Goal: Check status: Check status

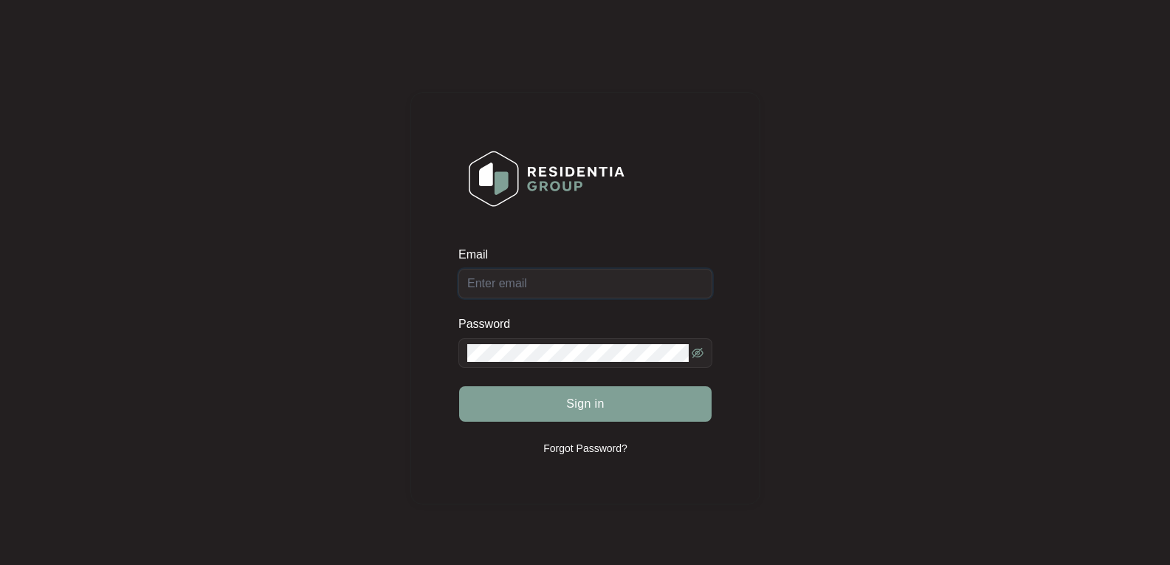
type input "[EMAIL_ADDRESS][DOMAIN_NAME]"
click at [616, 419] on div "Sign in" at bounding box center [585, 403] width 254 height 37
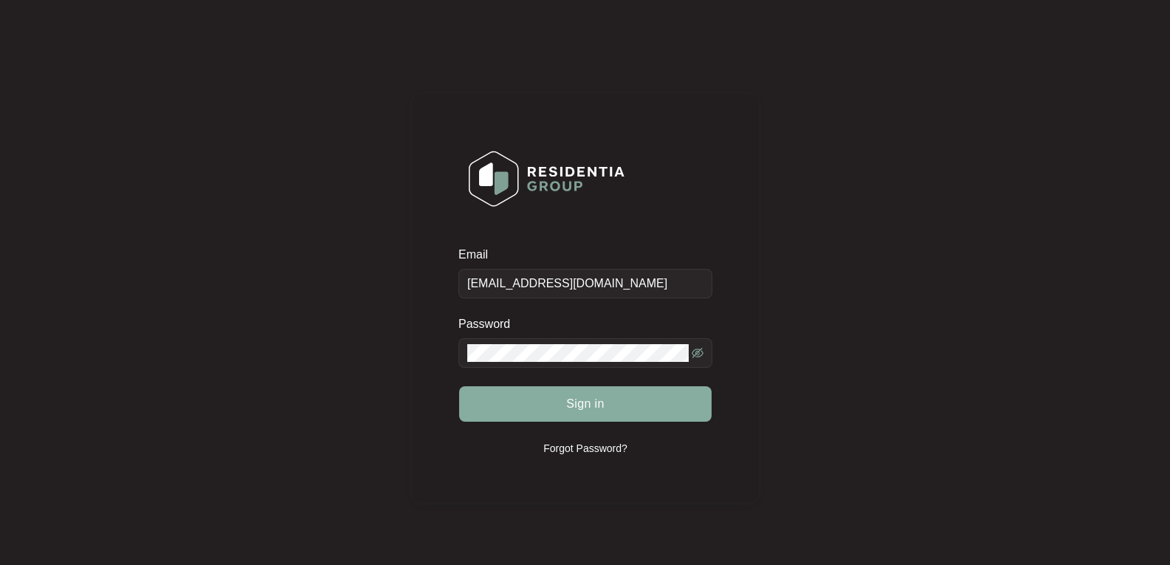
click at [536, 407] on button "Sign in" at bounding box center [585, 403] width 252 height 35
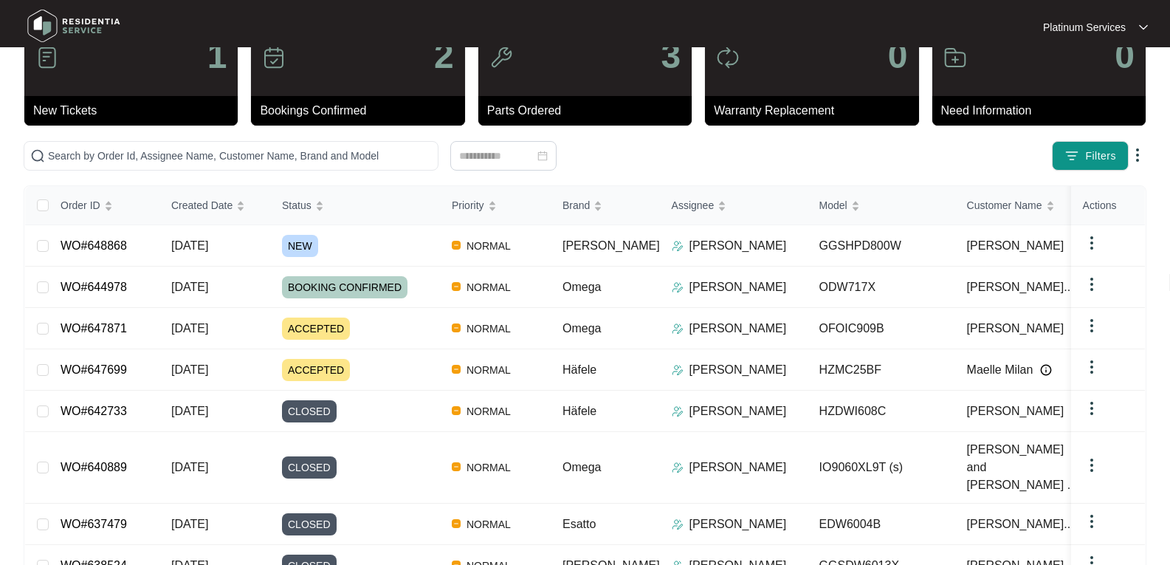
scroll to position [205, 0]
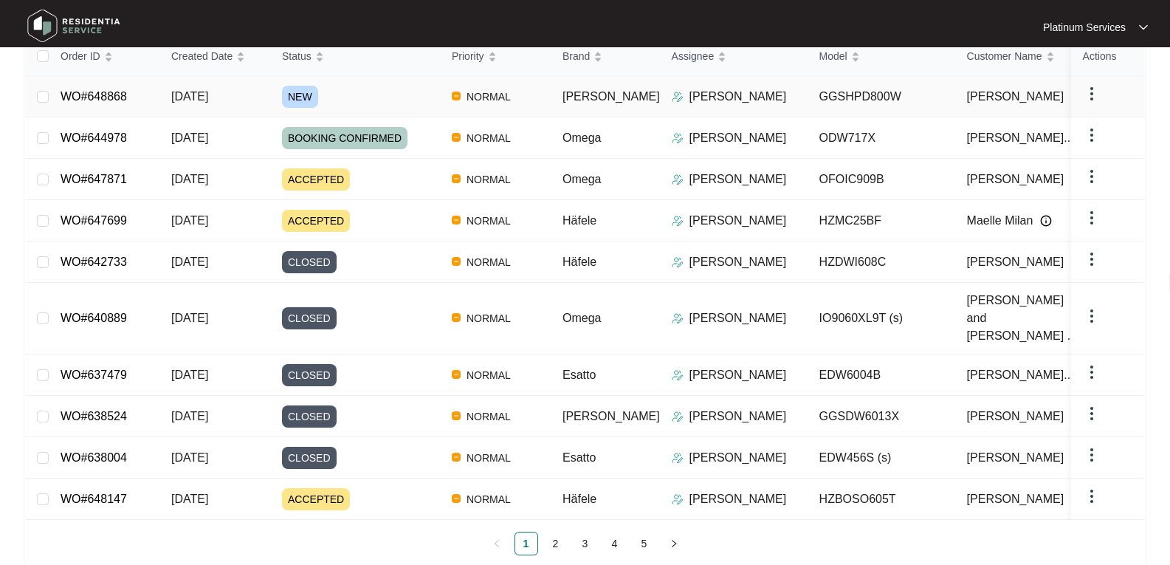
click at [192, 94] on span "[DATE]" at bounding box center [189, 96] width 37 height 13
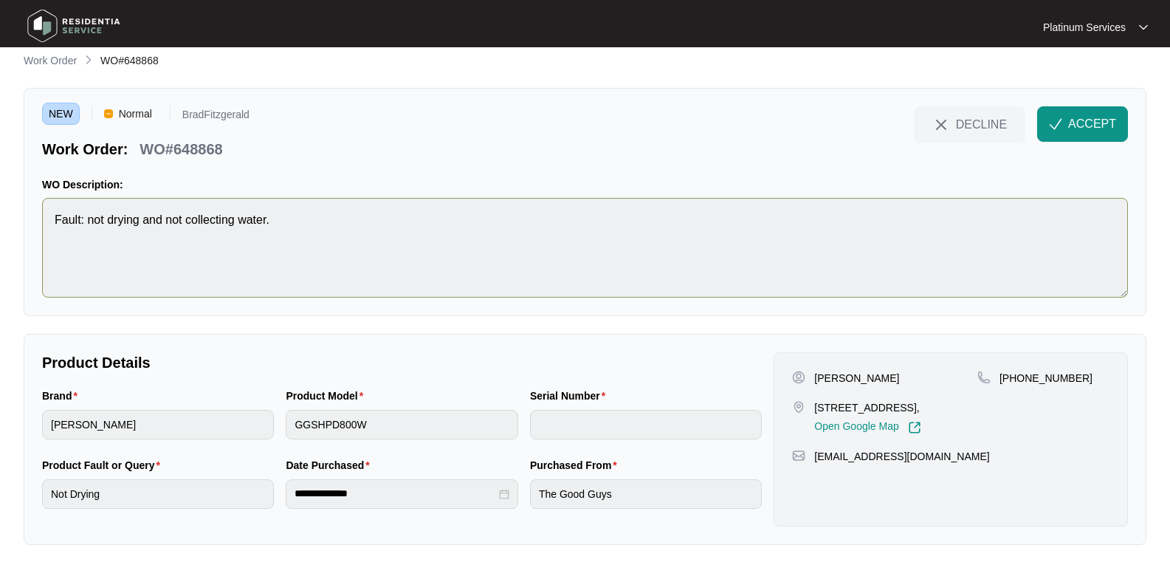
scroll to position [16, 0]
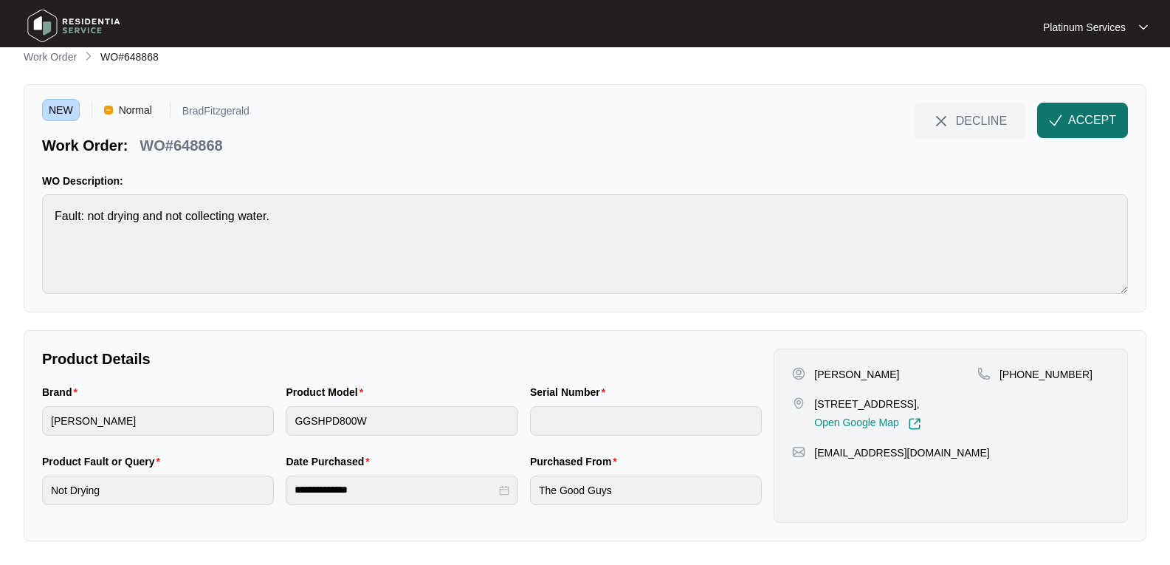
click at [1088, 119] on span "ACCEPT" at bounding box center [1092, 120] width 48 height 18
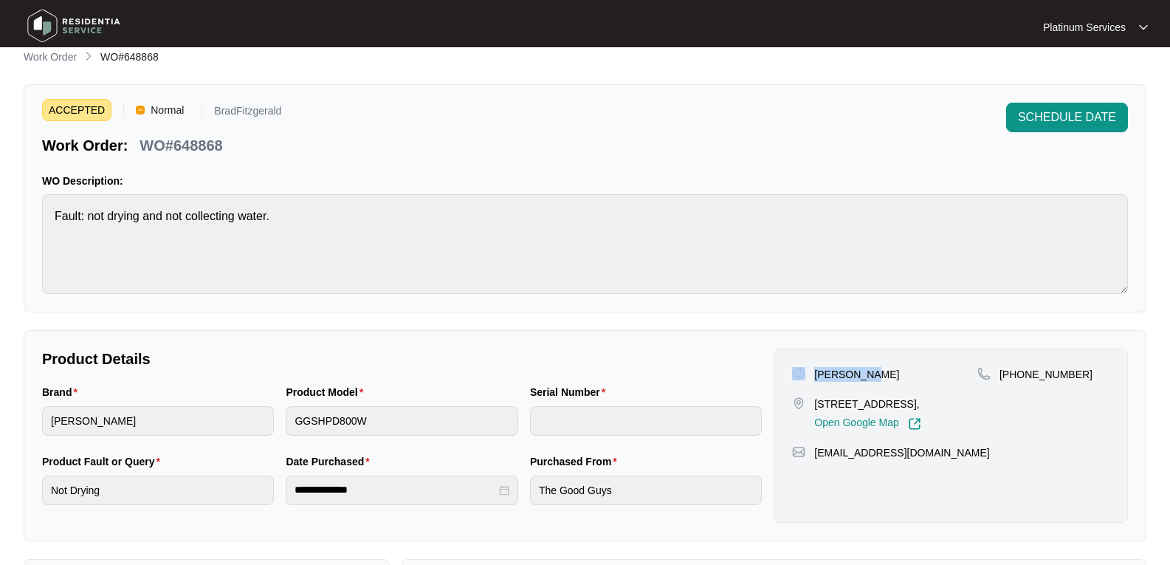
drag, startPoint x: 815, startPoint y: 375, endPoint x: 807, endPoint y: 376, distance: 8.2
click at [807, 376] on div "[PERSON_NAME]" at bounding box center [884, 374] width 185 height 15
copy div "[PERSON_NAME]"
drag, startPoint x: 863, startPoint y: 423, endPoint x: 816, endPoint y: 402, distance: 51.9
click at [816, 402] on p "[STREET_ADDRESS]," at bounding box center [867, 403] width 106 height 15
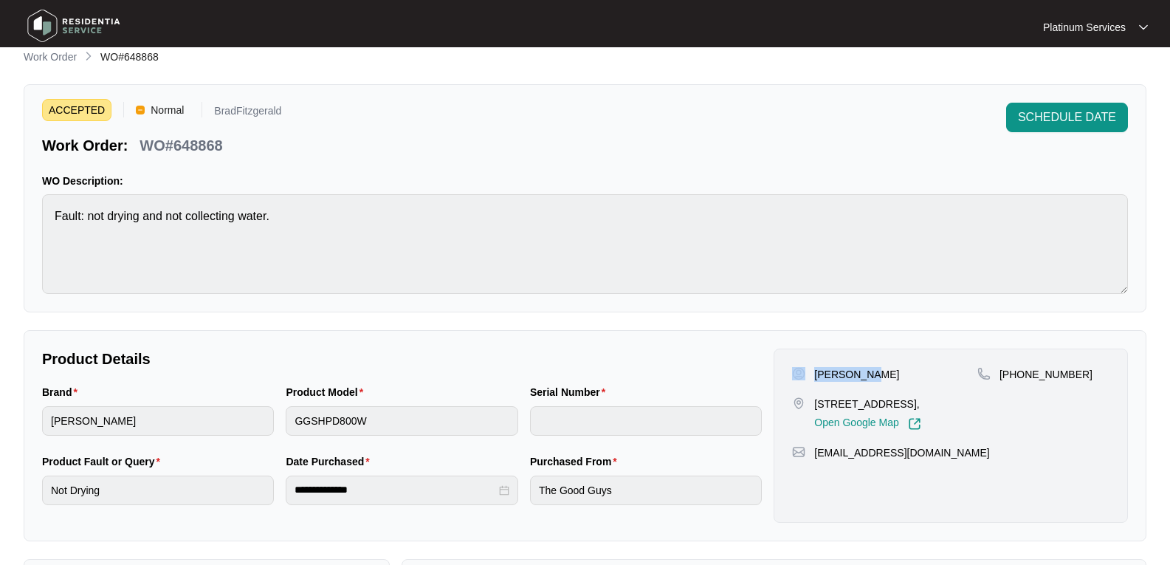
copy p "[STREET_ADDRESS],"
drag, startPoint x: 911, startPoint y: 461, endPoint x: 800, endPoint y: 469, distance: 111.1
click at [809, 460] on div "[EMAIL_ADDRESS][DOMAIN_NAME]" at bounding box center [950, 452] width 317 height 15
copy div "[EMAIL_ADDRESS][DOMAIN_NAME]"
drag, startPoint x: 1077, startPoint y: 376, endPoint x: 996, endPoint y: 370, distance: 81.4
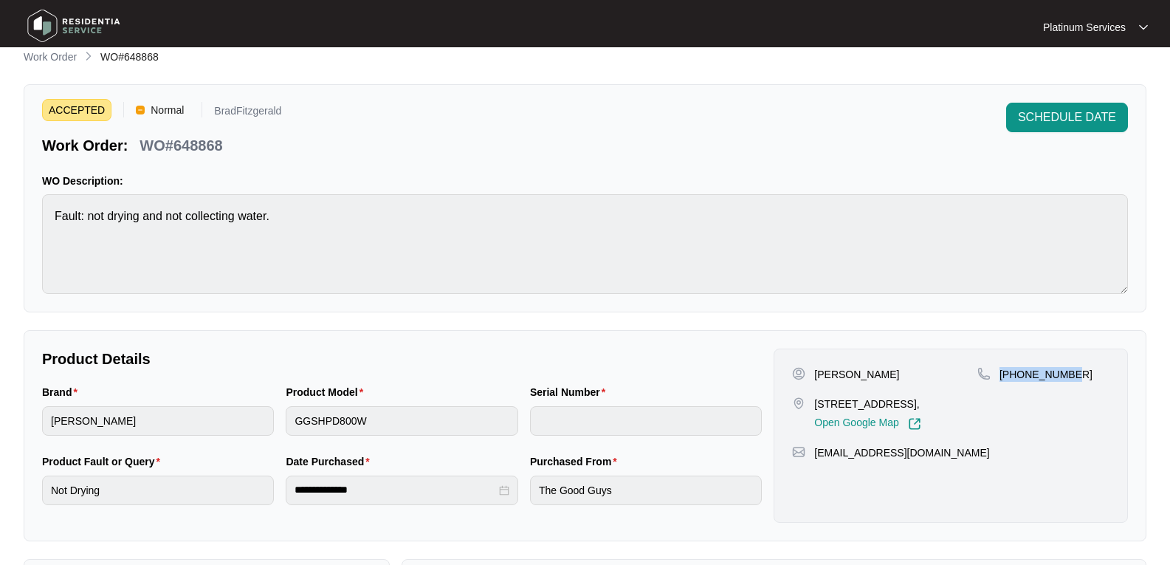
click at [996, 370] on div "[PHONE_NUMBER]" at bounding box center [1043, 374] width 132 height 15
copy p "[PHONE_NUMBER]"
click at [31, 219] on div "ACCEPTED Normal BradFitzgerald Work Order: WO#648868 SCHEDULE DATE WO Descripti…" at bounding box center [585, 198] width 1123 height 228
click at [172, 408] on div "Brand [PERSON_NAME] Product Model GGSHPD800W Serial Number" at bounding box center [401, 418] width 731 height 69
click at [0, 408] on html "**********" at bounding box center [585, 473] width 1170 height 979
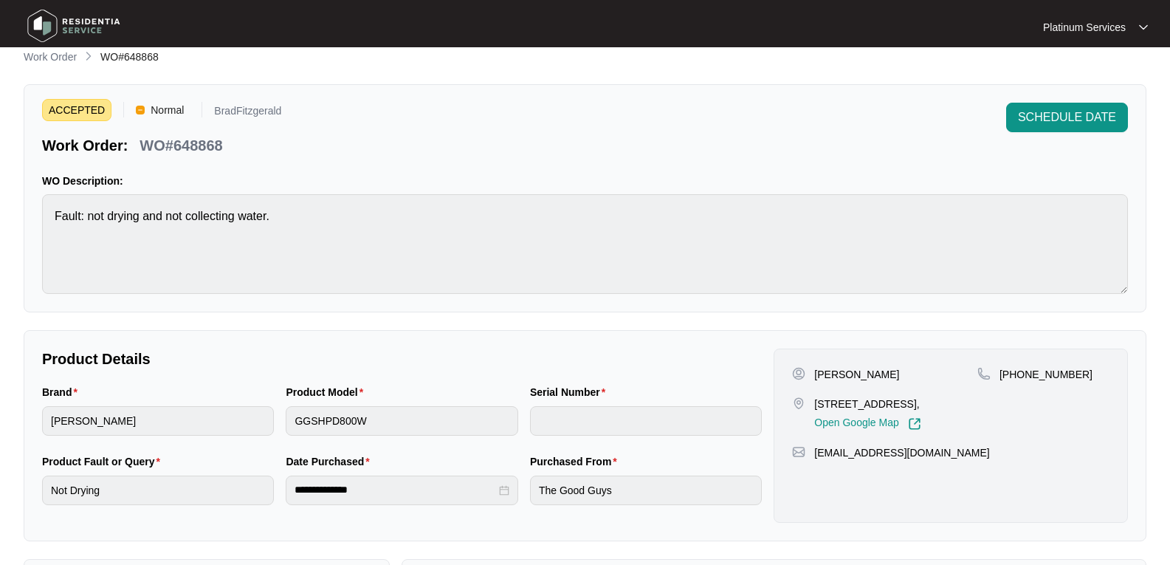
click at [179, 134] on div "WO#648868" at bounding box center [181, 143] width 94 height 26
click at [182, 134] on div "WO#648868" at bounding box center [181, 143] width 94 height 26
click at [202, 141] on p "WO#648868" at bounding box center [181, 145] width 83 height 21
copy p "648868"
